Goal: Information Seeking & Learning: Learn about a topic

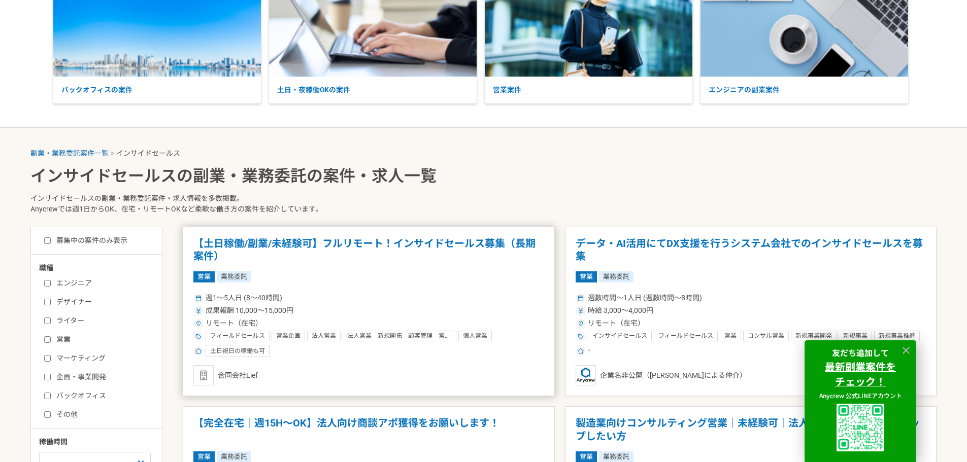
scroll to position [203, 0]
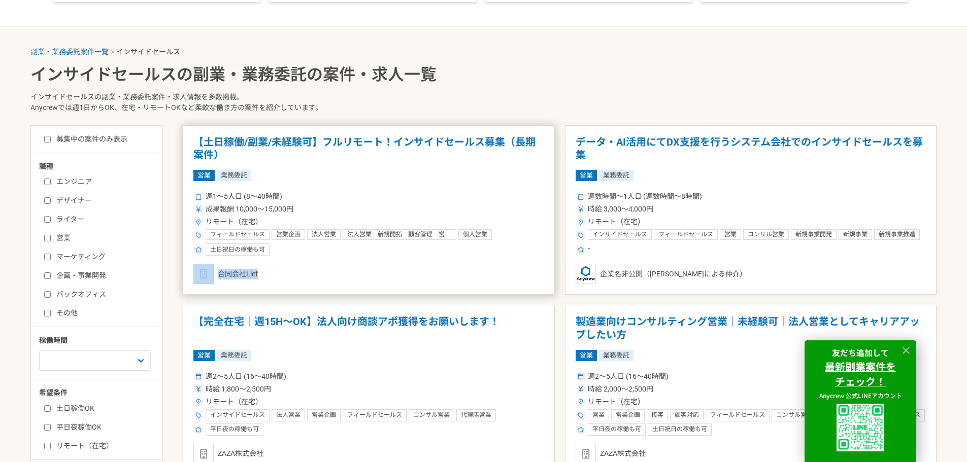
drag, startPoint x: 250, startPoint y: 275, endPoint x: 257, endPoint y: 276, distance: 7.1
click at [257, 276] on div "合同会社Lief" at bounding box center [368, 274] width 351 height 20
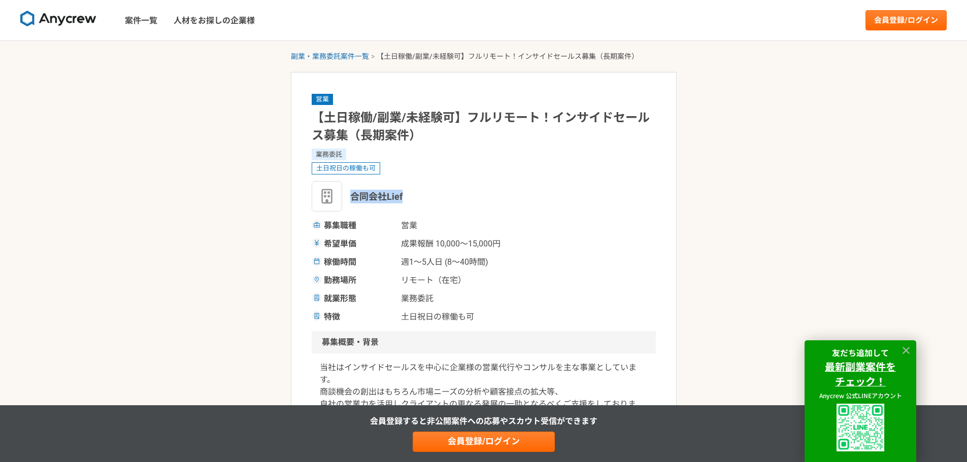
drag, startPoint x: 404, startPoint y: 198, endPoint x: 349, endPoint y: 199, distance: 55.3
click at [349, 199] on div "合同会社Lief" at bounding box center [484, 196] width 344 height 30
copy span "合同会社Lief"
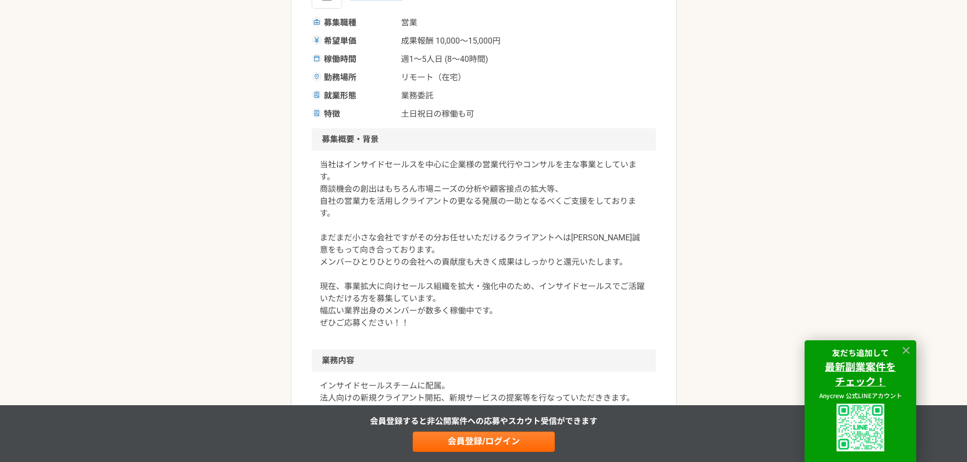
scroll to position [457, 0]
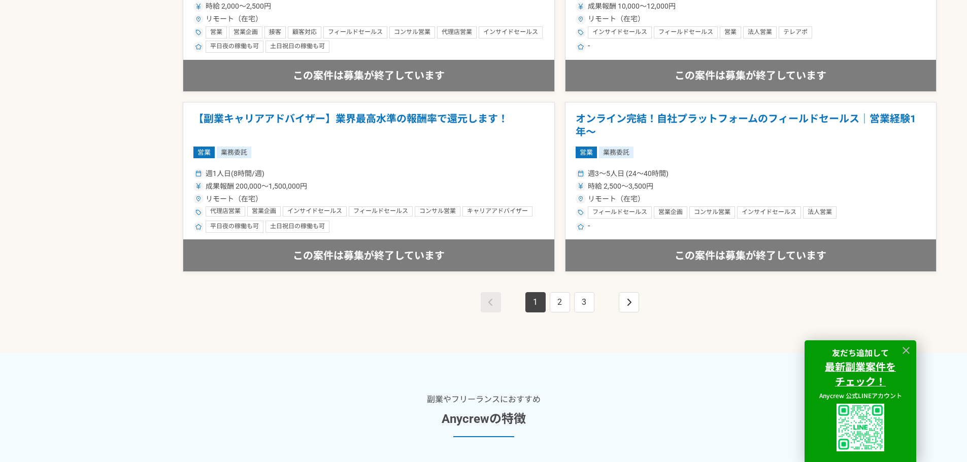
scroll to position [1979, 0]
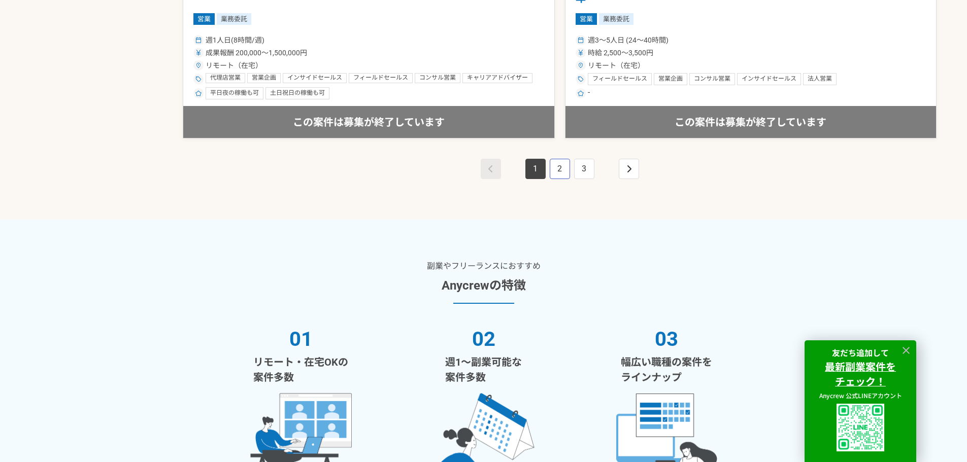
click at [560, 171] on link "2" at bounding box center [559, 169] width 20 height 20
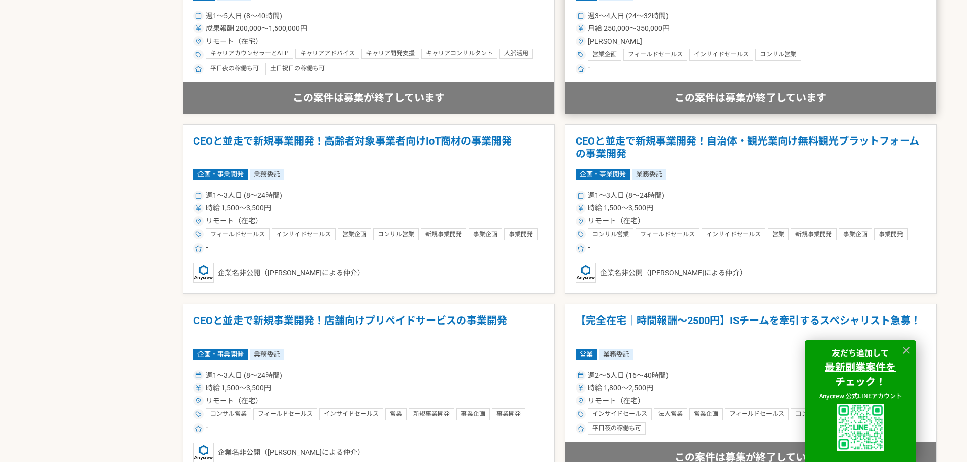
scroll to position [1015, 0]
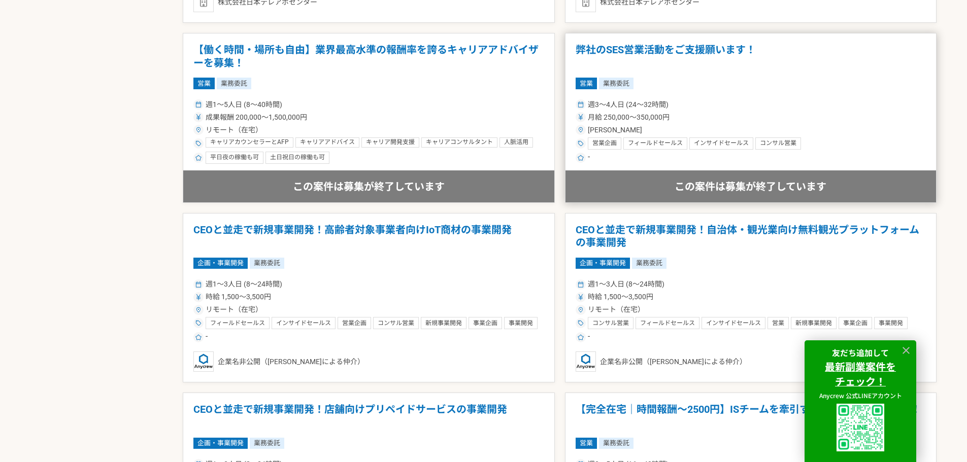
click at [651, 49] on h1 "弊社のSES営業活動をご支援願います！" at bounding box center [750, 57] width 351 height 26
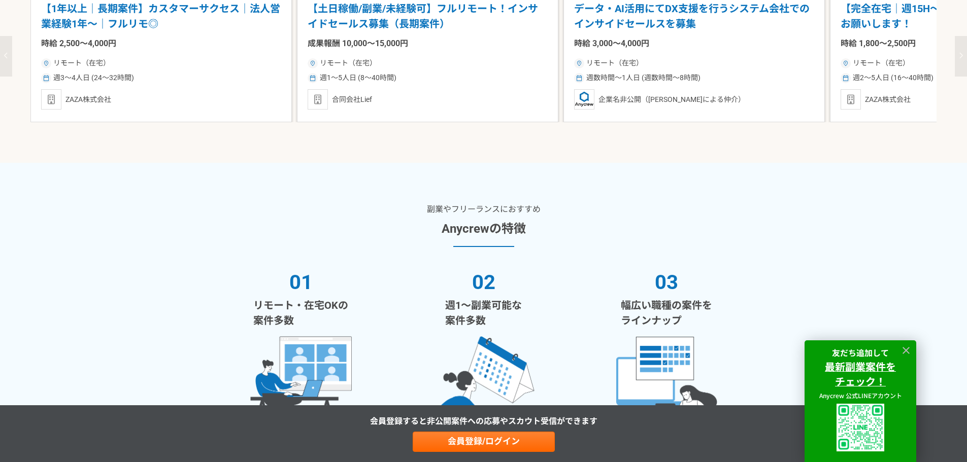
scroll to position [1254, 0]
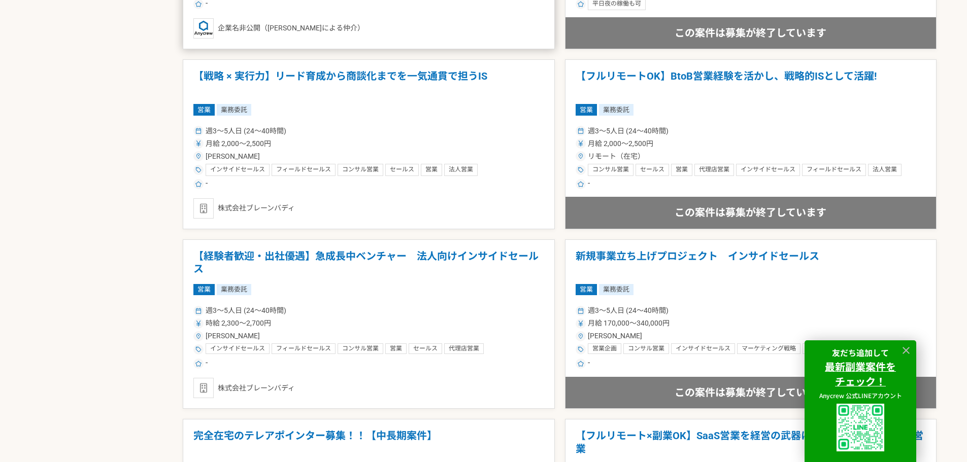
scroll to position [1527, 0]
